Goal: Find specific fact

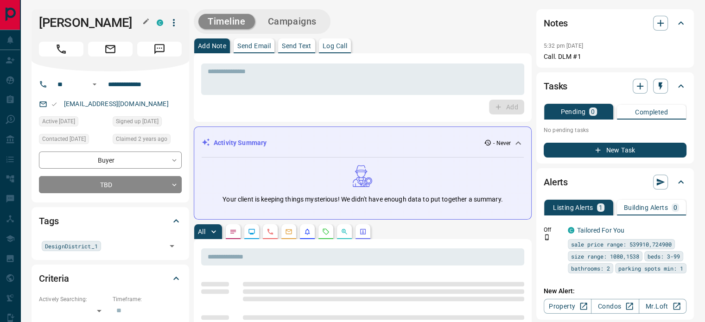
click at [151, 21] on button "button" at bounding box center [146, 21] width 12 height 12
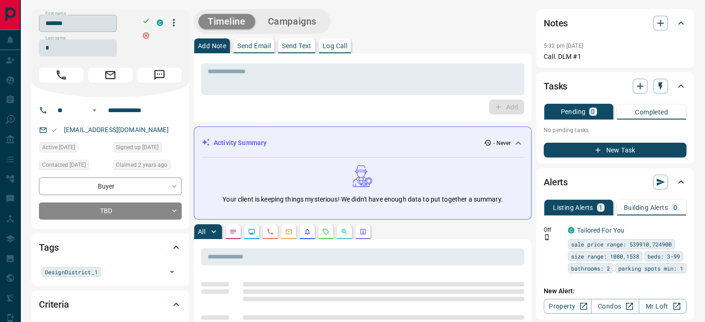
click at [114, 20] on input "*******" at bounding box center [78, 23] width 78 height 17
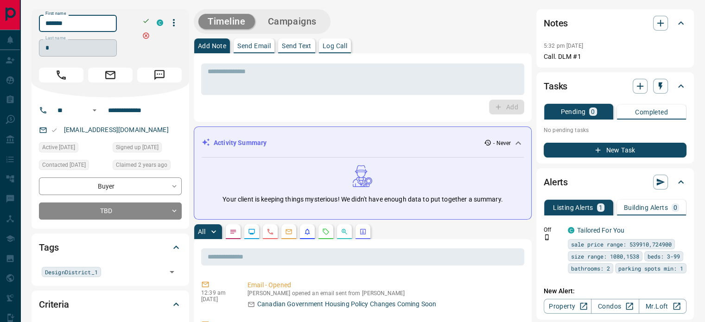
click at [85, 50] on input "*" at bounding box center [78, 47] width 78 height 17
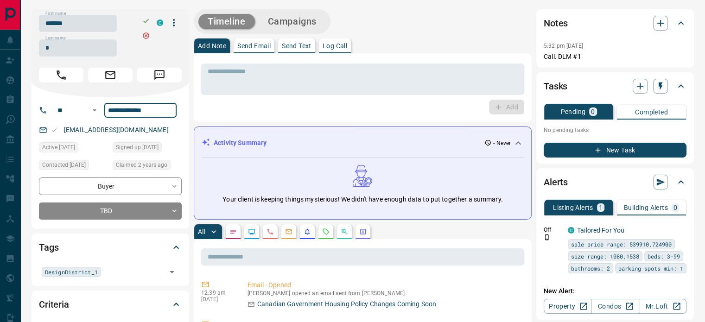
click at [134, 109] on input "**********" at bounding box center [140, 110] width 72 height 15
click at [152, 134] on div "[EMAIL_ADDRESS][DOMAIN_NAME]" at bounding box center [110, 129] width 143 height 15
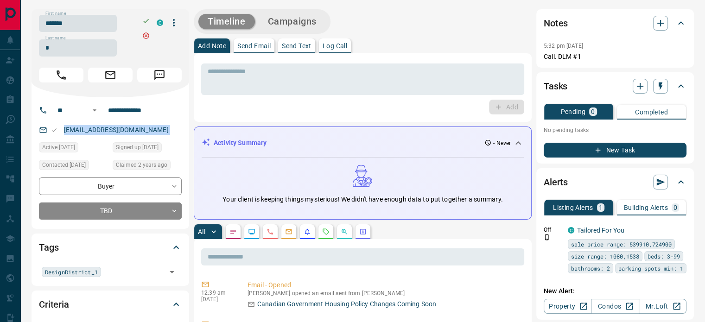
click at [152, 134] on div "[EMAIL_ADDRESS][DOMAIN_NAME]" at bounding box center [110, 129] width 143 height 15
copy link "[EMAIL_ADDRESS][DOMAIN_NAME]"
copy div "5:32 pm [DATE] Pin Call. DLM #1"
drag, startPoint x: 587, startPoint y: 55, endPoint x: 543, endPoint y: 44, distance: 46.0
click at [543, 44] on div "5:32 pm [DATE] Pin Call. DLM #1" at bounding box center [614, 51] width 143 height 22
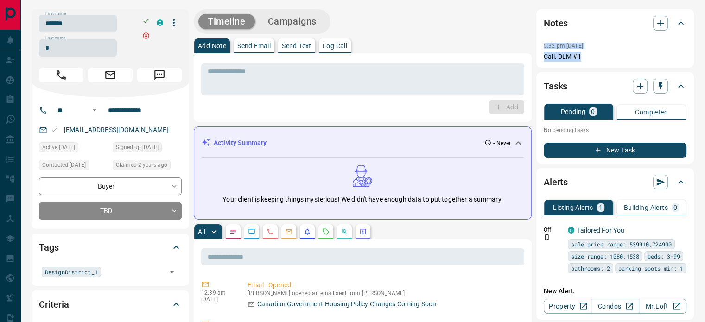
scroll to position [93, 0]
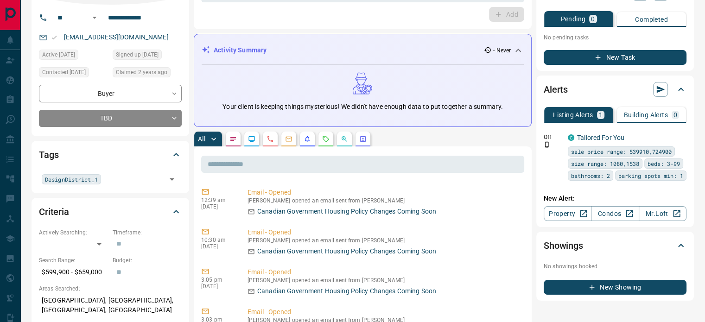
click at [273, 133] on button "button" at bounding box center [270, 139] width 15 height 15
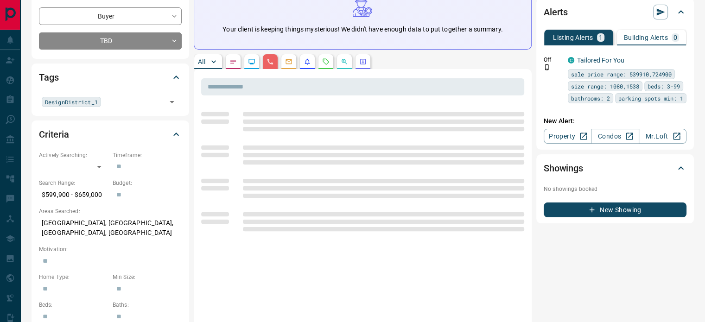
scroll to position [185, 0]
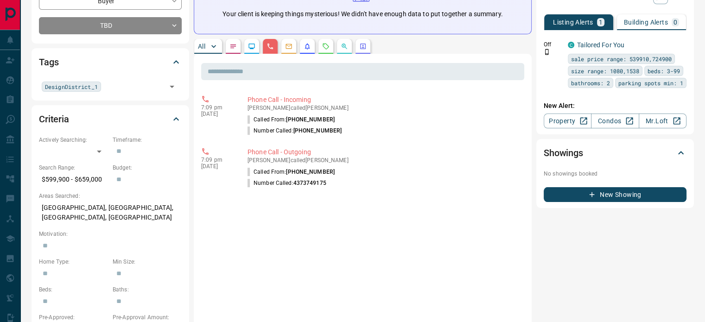
click at [100, 214] on p "[GEOGRAPHIC_DATA], [GEOGRAPHIC_DATA], [GEOGRAPHIC_DATA], [GEOGRAPHIC_DATA]" at bounding box center [110, 212] width 143 height 25
click at [104, 210] on p "[GEOGRAPHIC_DATA], [GEOGRAPHIC_DATA], [GEOGRAPHIC_DATA], [GEOGRAPHIC_DATA]" at bounding box center [110, 212] width 143 height 25
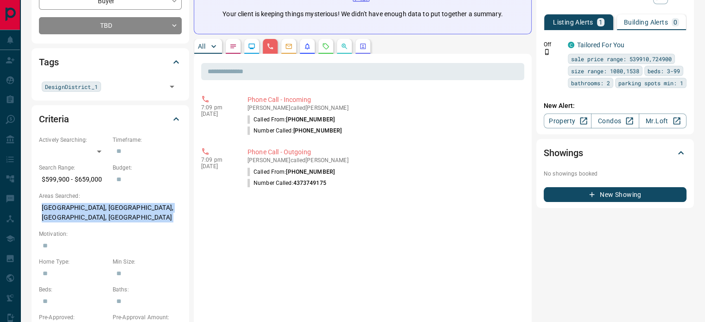
click at [104, 210] on p "[GEOGRAPHIC_DATA], [GEOGRAPHIC_DATA], [GEOGRAPHIC_DATA], [GEOGRAPHIC_DATA]" at bounding box center [110, 212] width 143 height 25
copy p "[GEOGRAPHIC_DATA], [GEOGRAPHIC_DATA], [GEOGRAPHIC_DATA], [GEOGRAPHIC_DATA]"
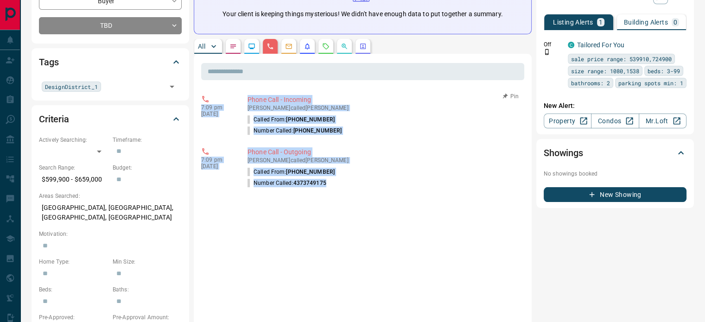
copy div "7:09 pm [DATE] Phone Call - Incoming [PERSON_NAME] called [PERSON_NAME] Called …"
drag, startPoint x: 351, startPoint y: 185, endPoint x: 202, endPoint y: 101, distance: 170.1
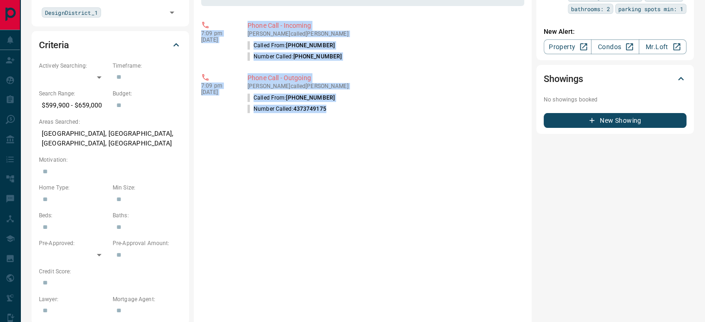
scroll to position [159, 0]
